Goal: Information Seeking & Learning: Learn about a topic

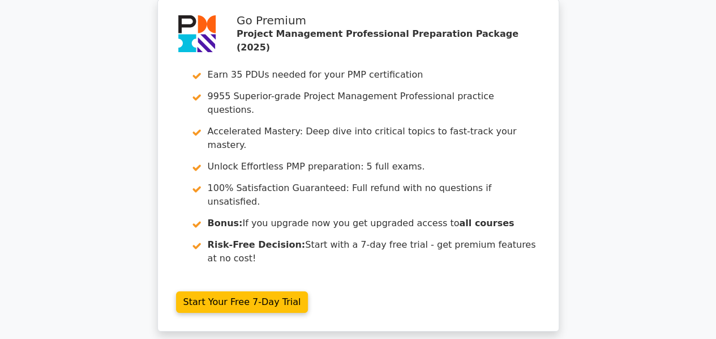
scroll to position [6312, 0]
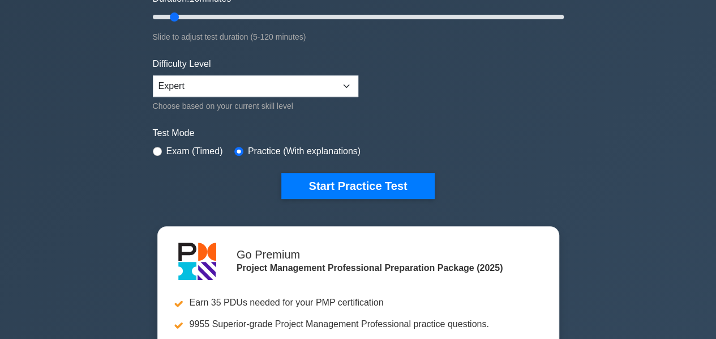
scroll to position [231, 0]
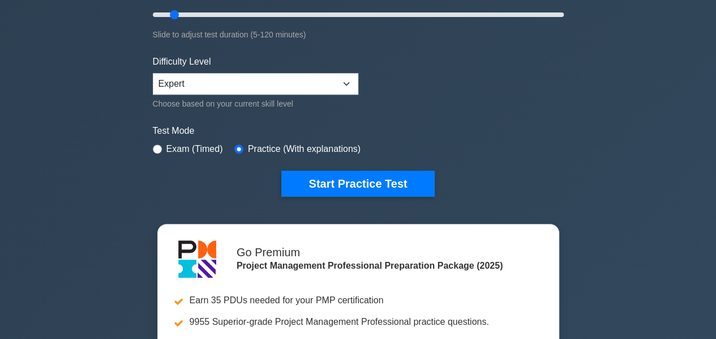
click at [595, 211] on div "Project Management Professional Customize Your Next Practice Test Topics Scope …" at bounding box center [358, 162] width 716 height 713
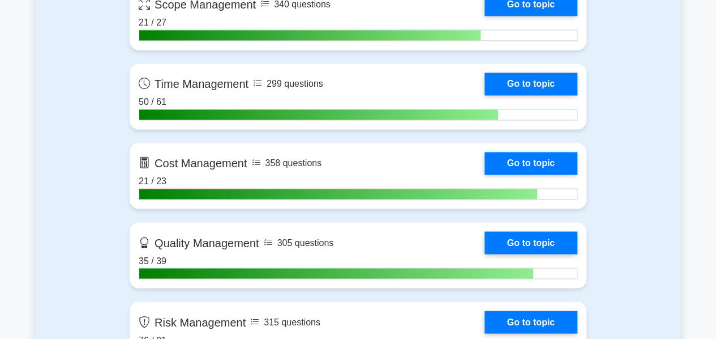
scroll to position [932, 0]
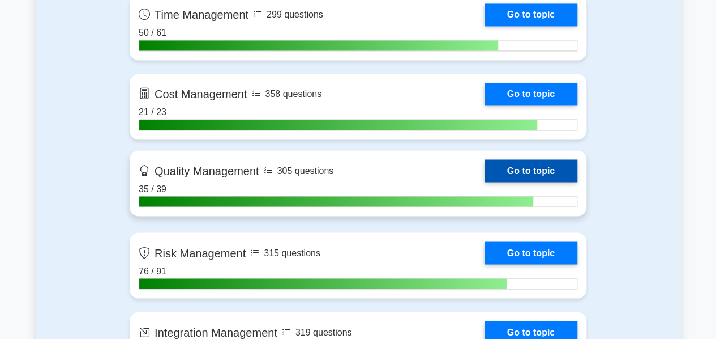
click at [546, 170] on link "Go to topic" at bounding box center [531, 170] width 93 height 23
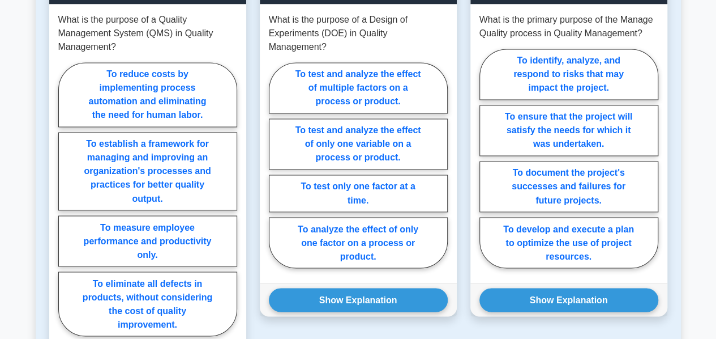
scroll to position [872, 0]
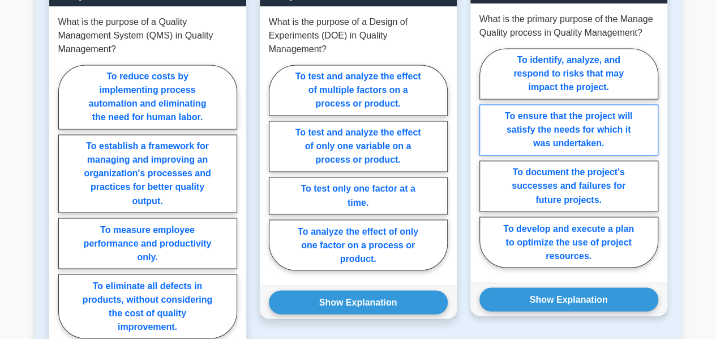
click at [568, 125] on label "To ensure that the project will satisfy the needs for which it was undertaken." at bounding box center [569, 129] width 179 height 51
click at [487, 157] on input "To ensure that the project will satisfy the needs for which it was undertaken." at bounding box center [483, 160] width 7 height 7
radio input "true"
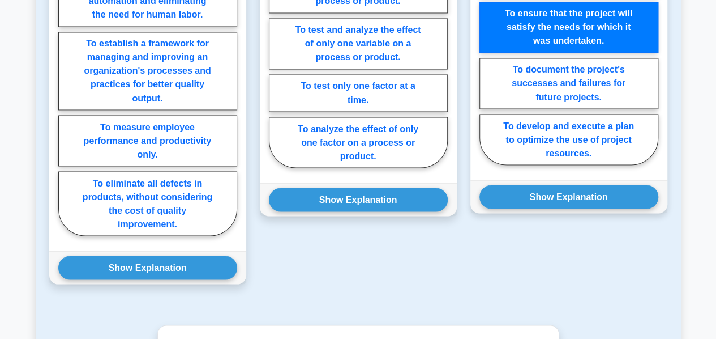
scroll to position [976, 0]
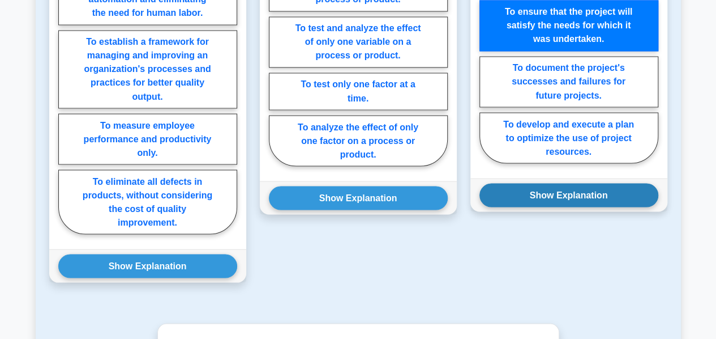
click at [552, 190] on button "Show Explanation" at bounding box center [569, 195] width 179 height 24
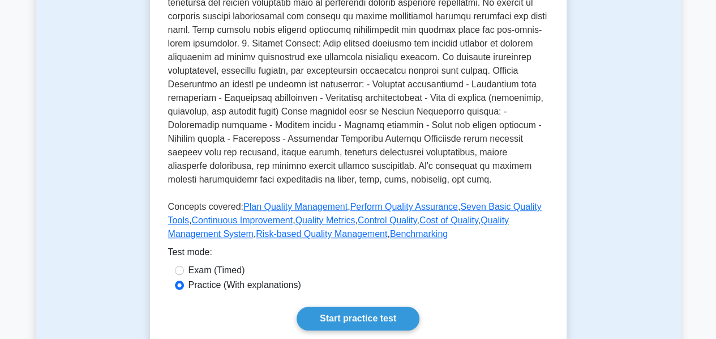
scroll to position [382, 0]
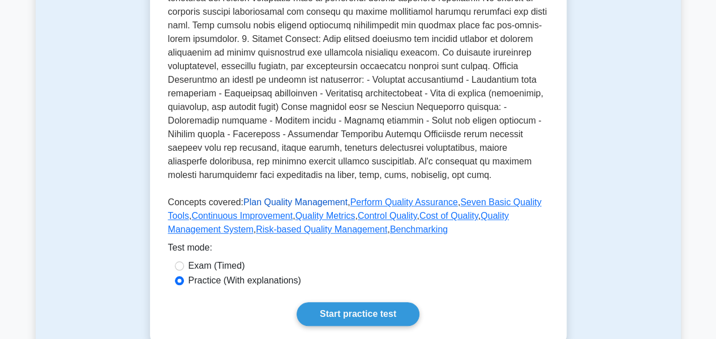
click at [292, 206] on link "Plan Quality Management" at bounding box center [296, 202] width 104 height 10
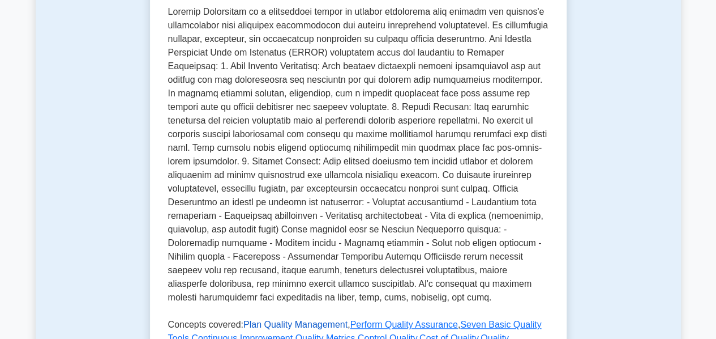
scroll to position [258, 0]
